Goal: Book appointment/travel/reservation

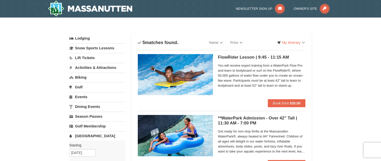
click at [92, 68] on link "Activities & Attractions" at bounding box center [97, 67] width 56 height 9
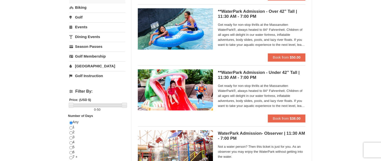
scroll to position [110, 0]
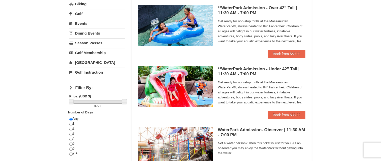
click at [92, 64] on link "[GEOGRAPHIC_DATA]" at bounding box center [97, 62] width 56 height 9
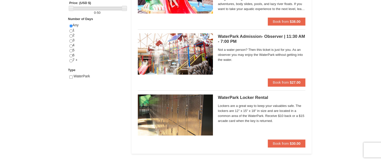
scroll to position [197, 0]
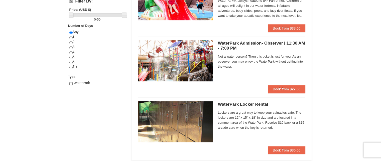
click at [191, 57] on img at bounding box center [175, 60] width 75 height 41
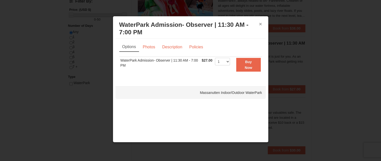
click at [260, 25] on button "×" at bounding box center [260, 24] width 3 height 5
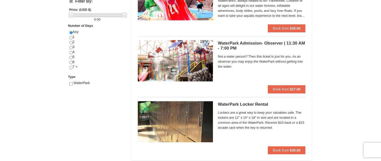
click at [191, 58] on img at bounding box center [175, 60] width 75 height 41
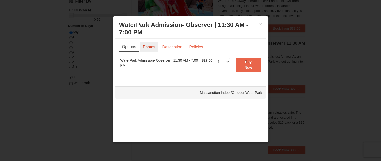
click at [151, 47] on link "Photos" at bounding box center [148, 47] width 19 height 10
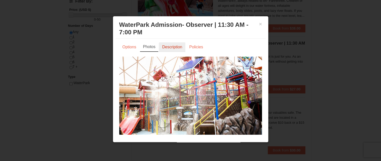
click at [167, 47] on link "Description" at bounding box center [172, 47] width 27 height 10
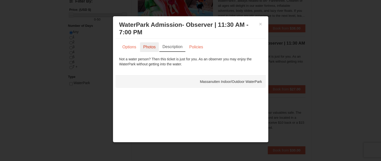
click at [155, 47] on link "Photos" at bounding box center [149, 47] width 19 height 10
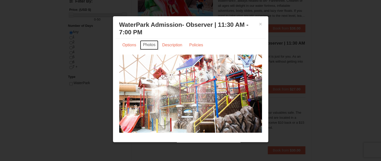
scroll to position [3, 0]
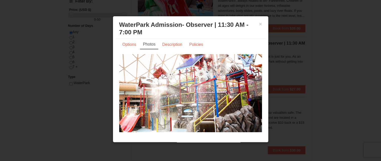
click at [262, 42] on div "× WaterPark Admission- Observer | 11:30 AM - 7:00 PM Massanutten Indoor/Outdoor…" at bounding box center [191, 79] width 156 height 126
click at [217, 91] on img at bounding box center [190, 93] width 143 height 78
